Goal: Transaction & Acquisition: Purchase product/service

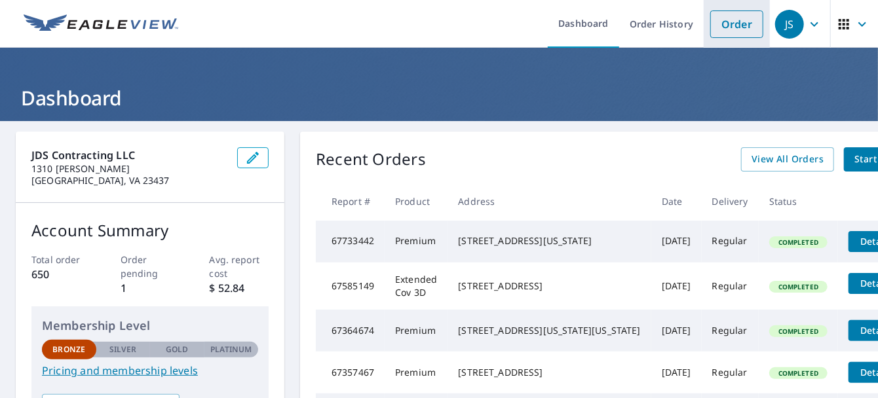
click at [728, 32] on link "Order" at bounding box center [736, 24] width 53 height 28
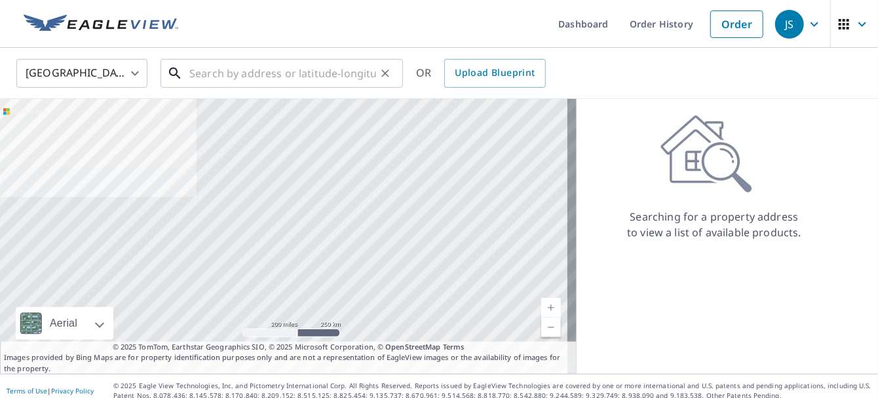
click at [190, 70] on input "text" at bounding box center [282, 73] width 187 height 37
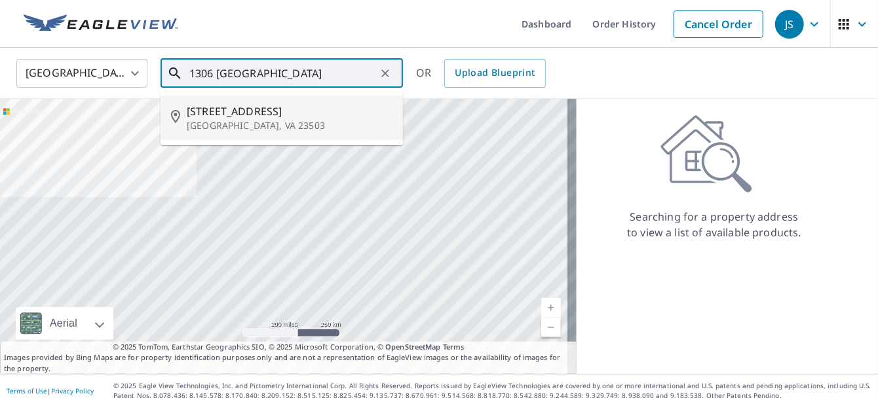
click at [248, 113] on span "1306 Little Bay Ave" at bounding box center [290, 112] width 206 height 16
type input "1306 Little Bay Ave Norfolk, VA 23503"
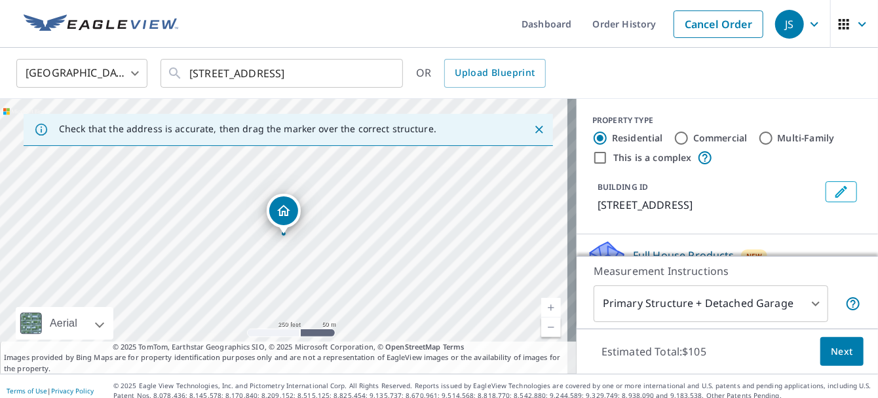
click at [542, 308] on link "Current Level 17, Zoom In" at bounding box center [551, 308] width 20 height 20
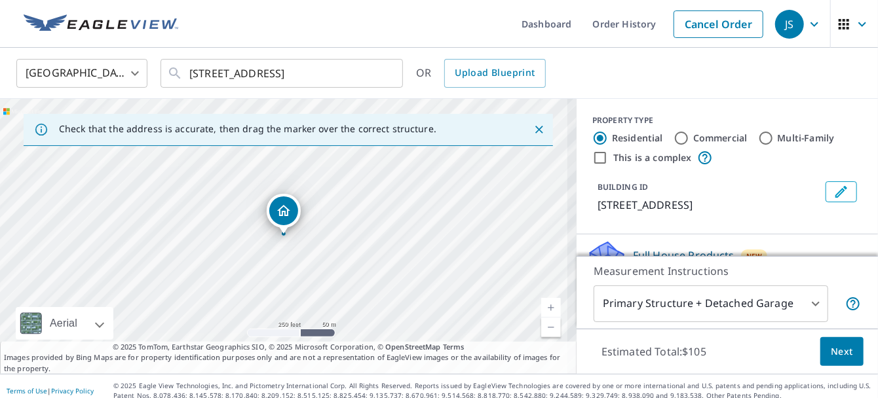
click at [542, 308] on link "Current Level 17, Zoom In" at bounding box center [551, 308] width 20 height 20
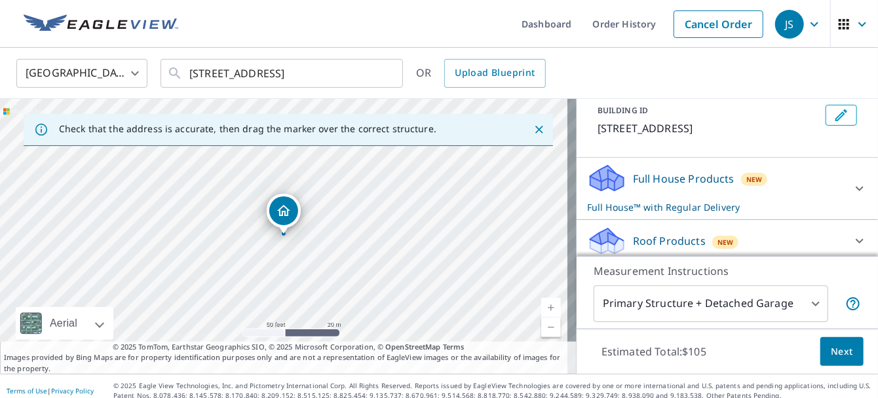
scroll to position [95, 0]
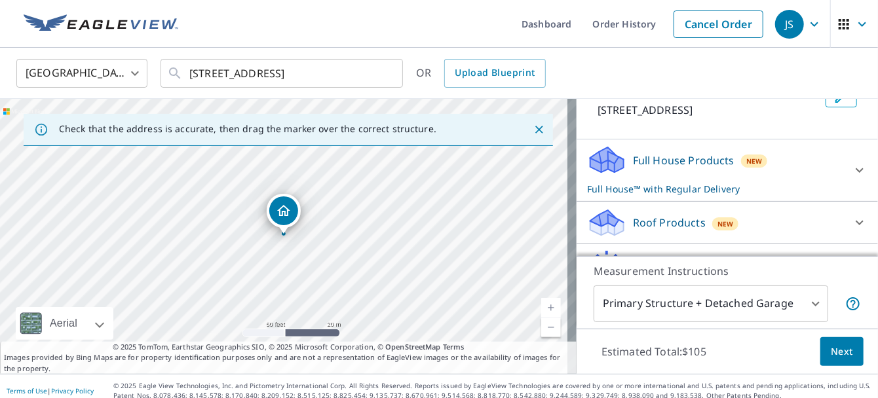
click at [852, 221] on icon at bounding box center [860, 223] width 16 height 16
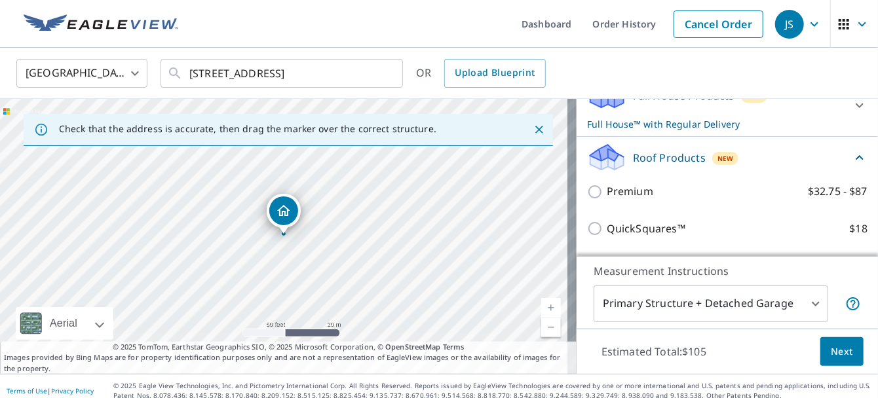
scroll to position [161, 0]
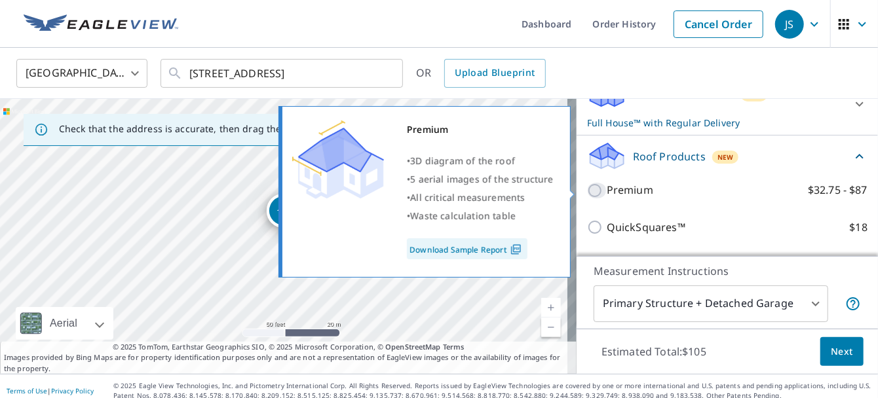
click at [587, 187] on input "Premium $32.75 - $87" at bounding box center [597, 191] width 20 height 16
checkbox input "true"
checkbox input "false"
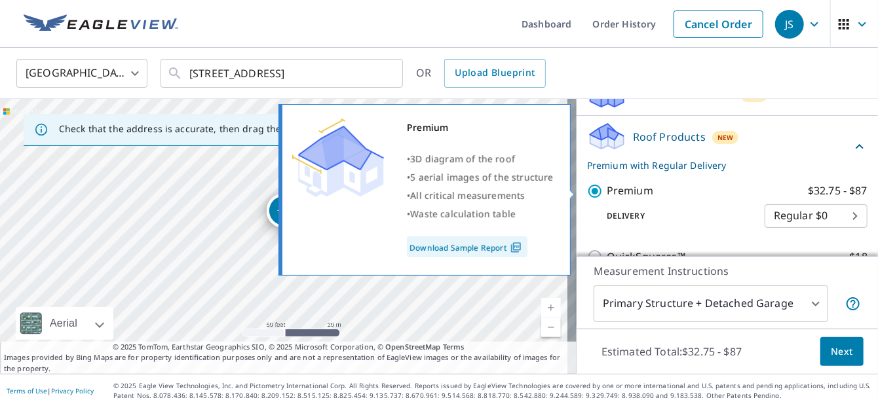
scroll to position [162, 0]
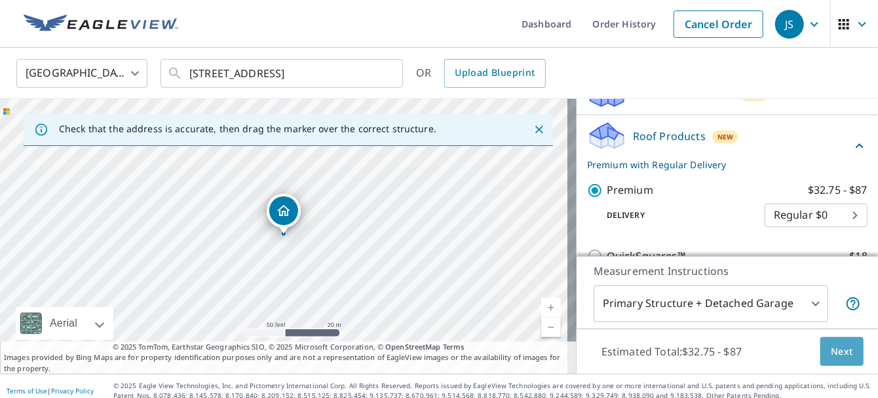
click at [836, 354] on span "Next" at bounding box center [842, 352] width 22 height 16
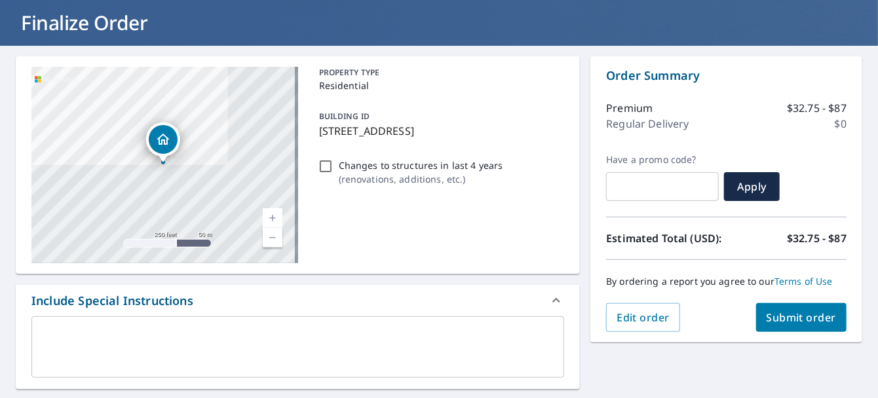
scroll to position [77, 0]
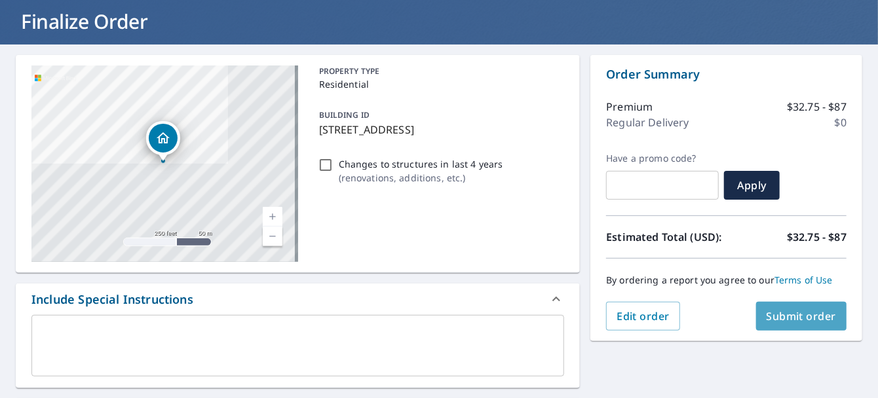
click at [790, 312] on span "Submit order" at bounding box center [801, 316] width 70 height 14
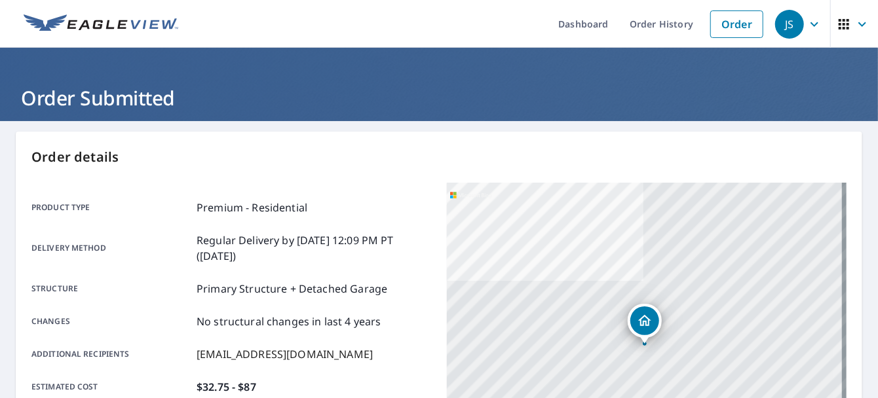
click at [810, 24] on icon "button" at bounding box center [814, 24] width 8 height 5
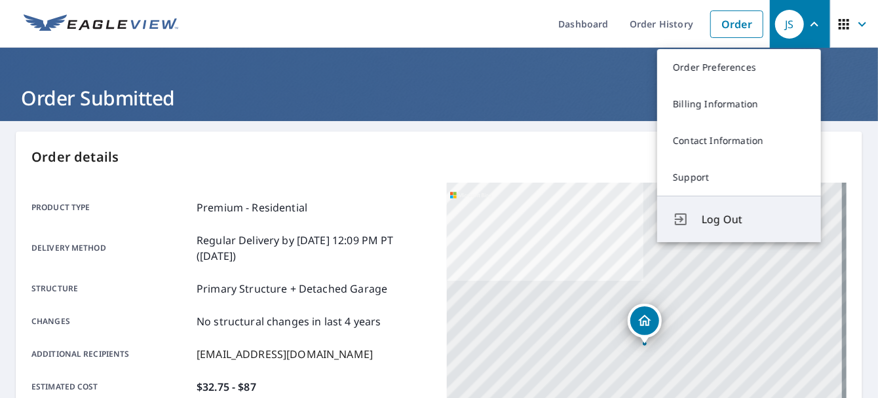
click at [733, 216] on span "Log Out" at bounding box center [754, 220] width 104 height 16
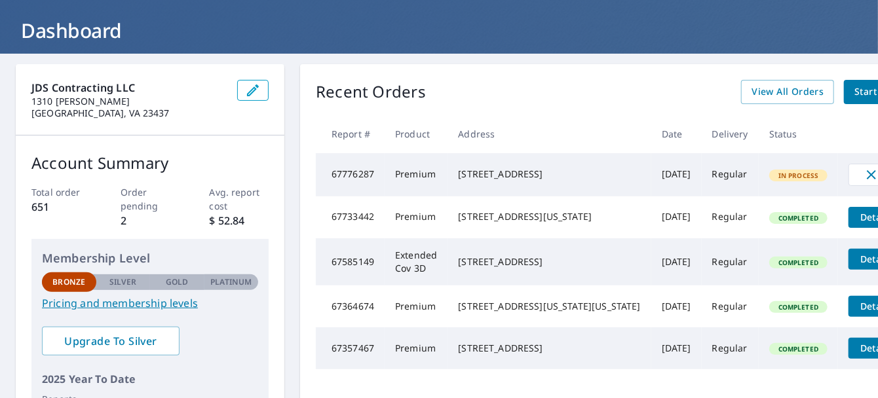
scroll to position [77, 0]
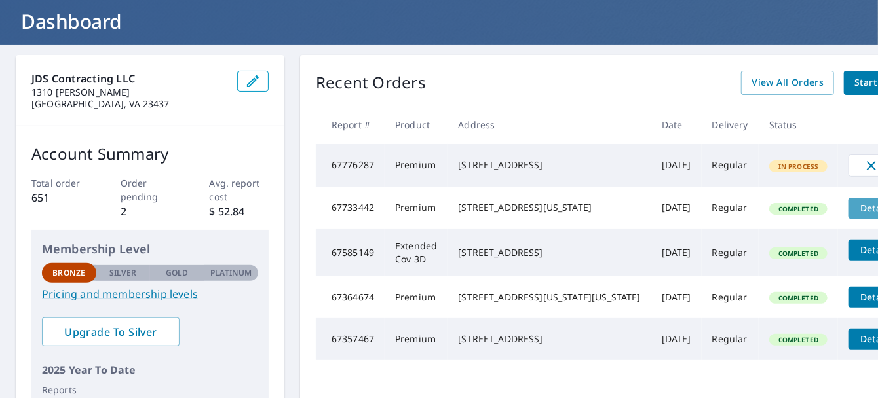
click at [856, 214] on span "Details" at bounding box center [875, 208] width 39 height 12
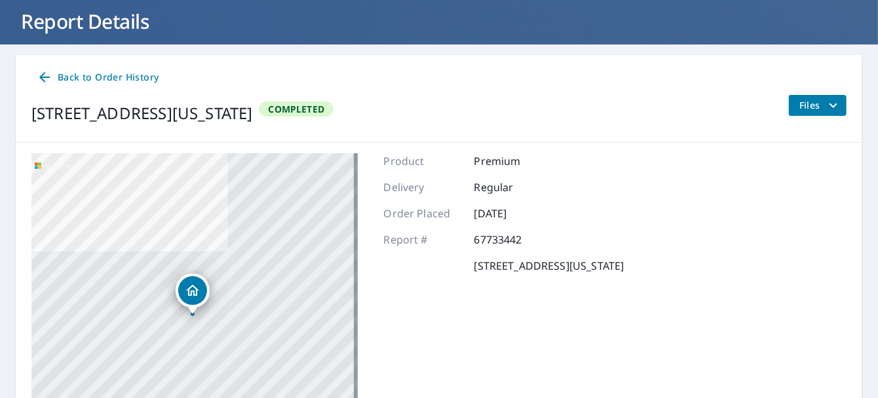
click at [827, 102] on icon "filesDropdownBtn-67733442" at bounding box center [833, 106] width 16 height 16
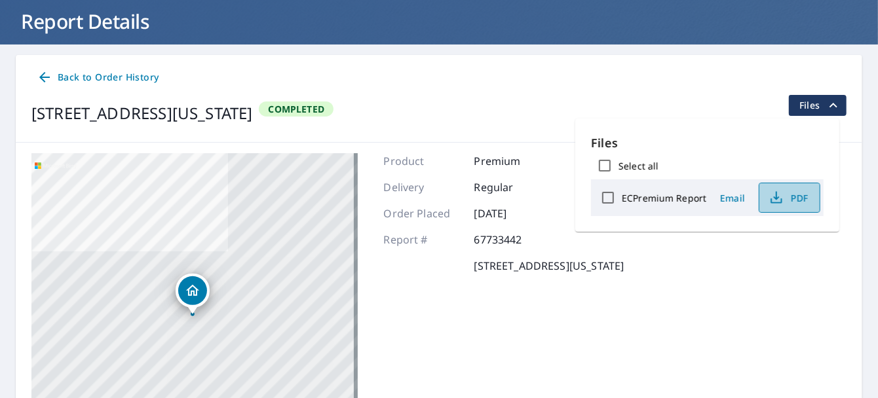
click at [793, 201] on span "PDF" at bounding box center [788, 198] width 42 height 16
